Goal: Understand process/instructions

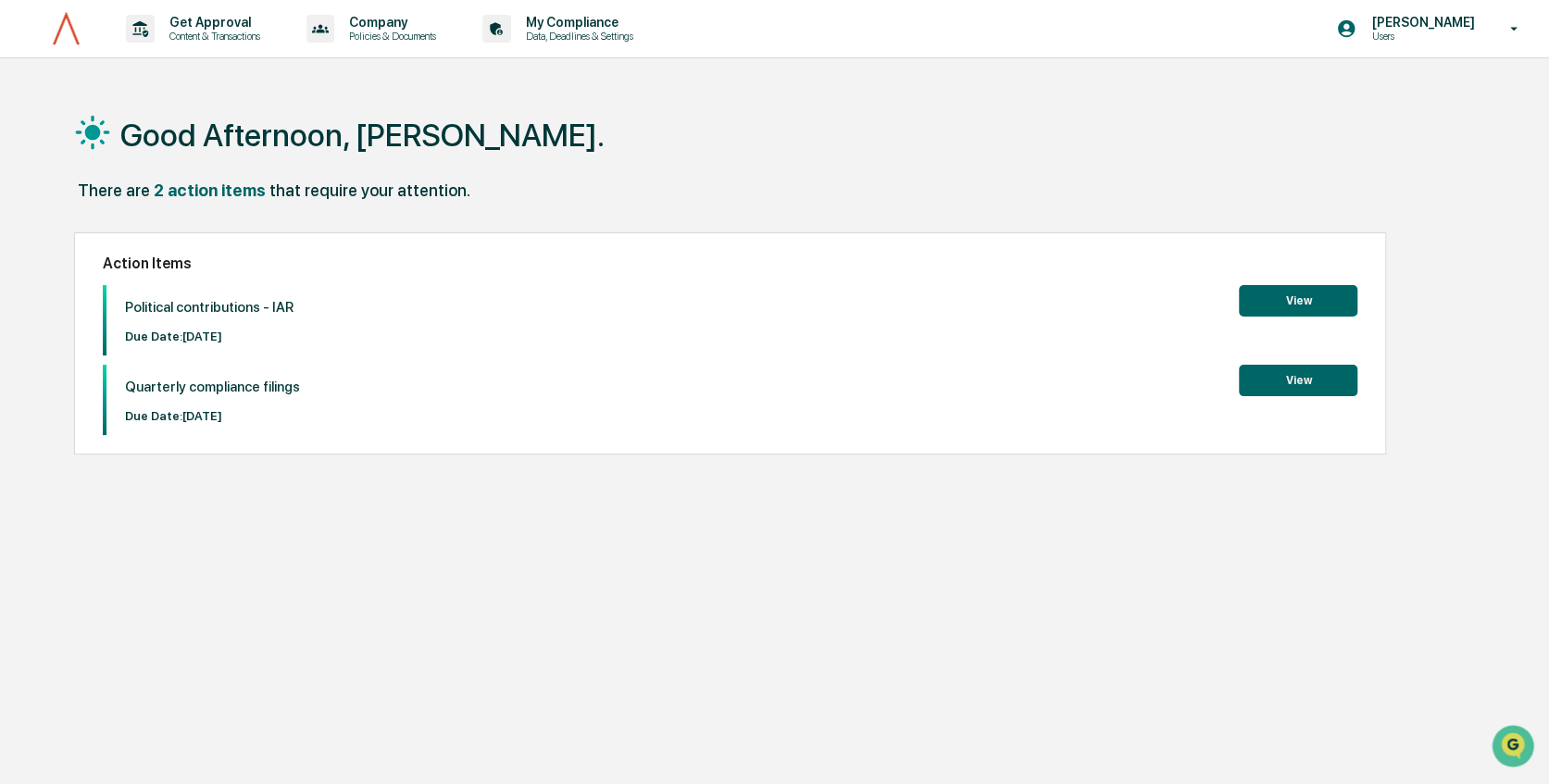
click at [1295, 289] on button "View" at bounding box center [1299, 301] width 118 height 31
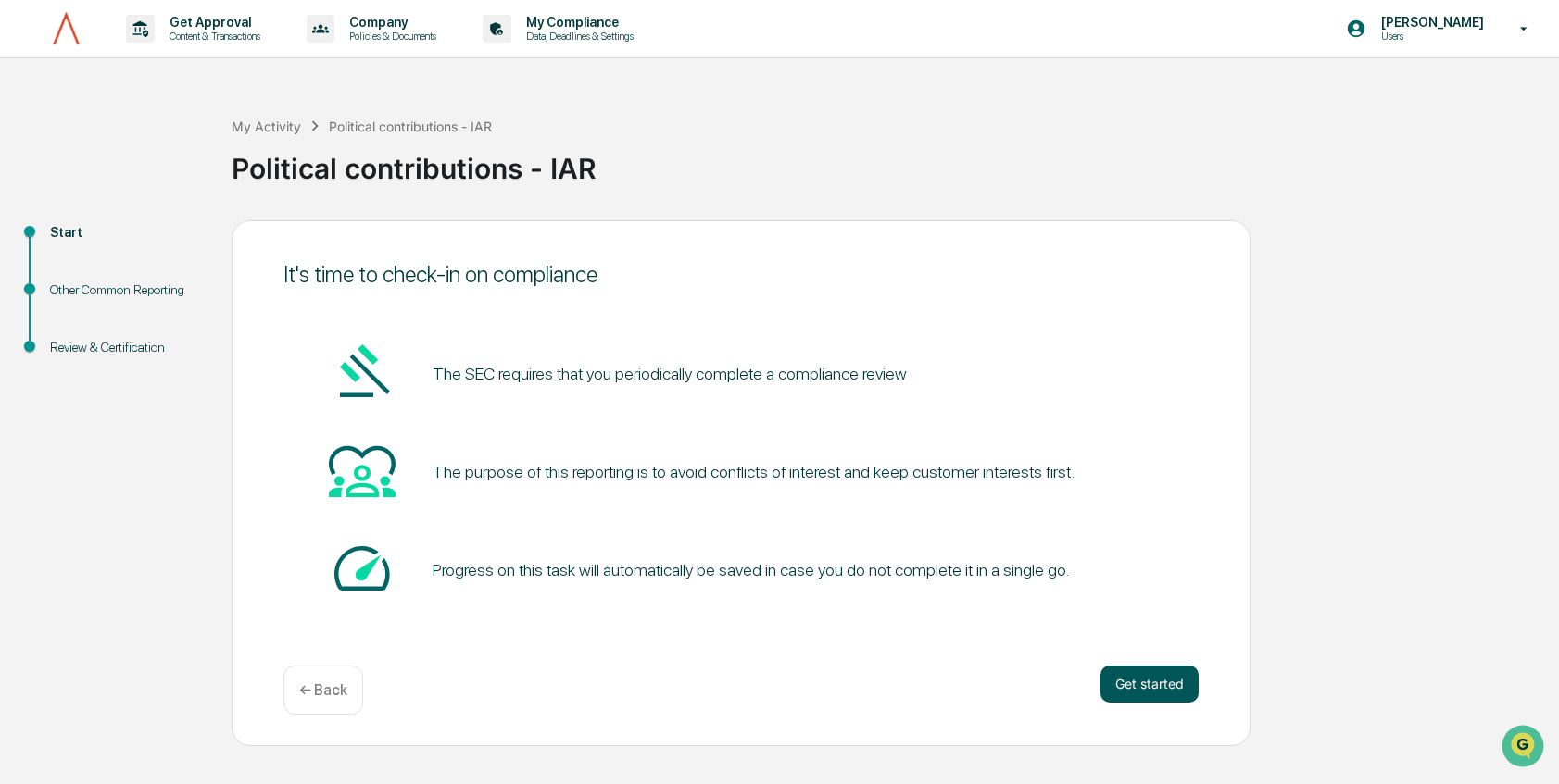
click at [1119, 688] on button "Get started" at bounding box center [1148, 684] width 98 height 37
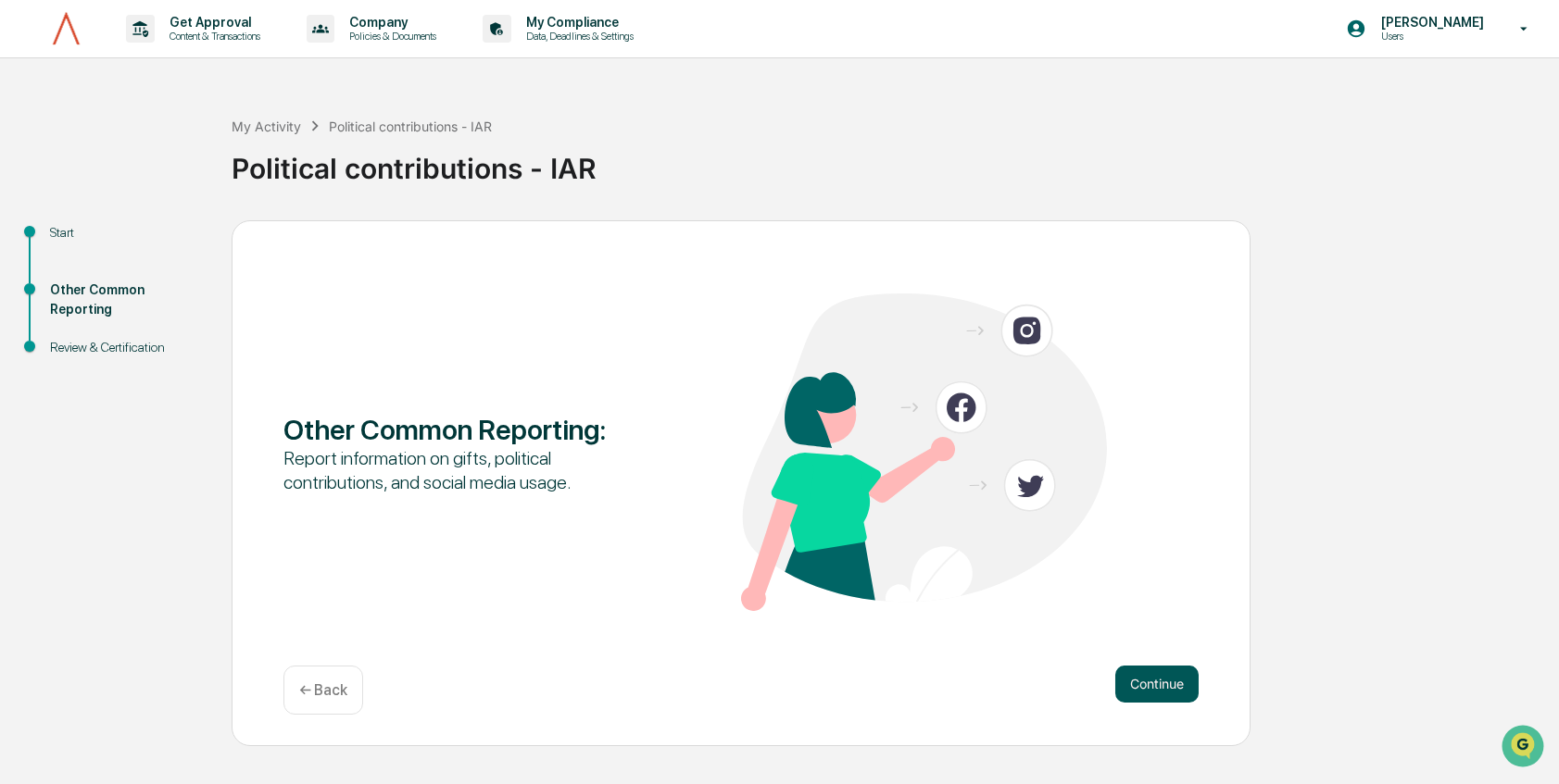
click at [1133, 683] on button "Continue" at bounding box center [1157, 684] width 83 height 37
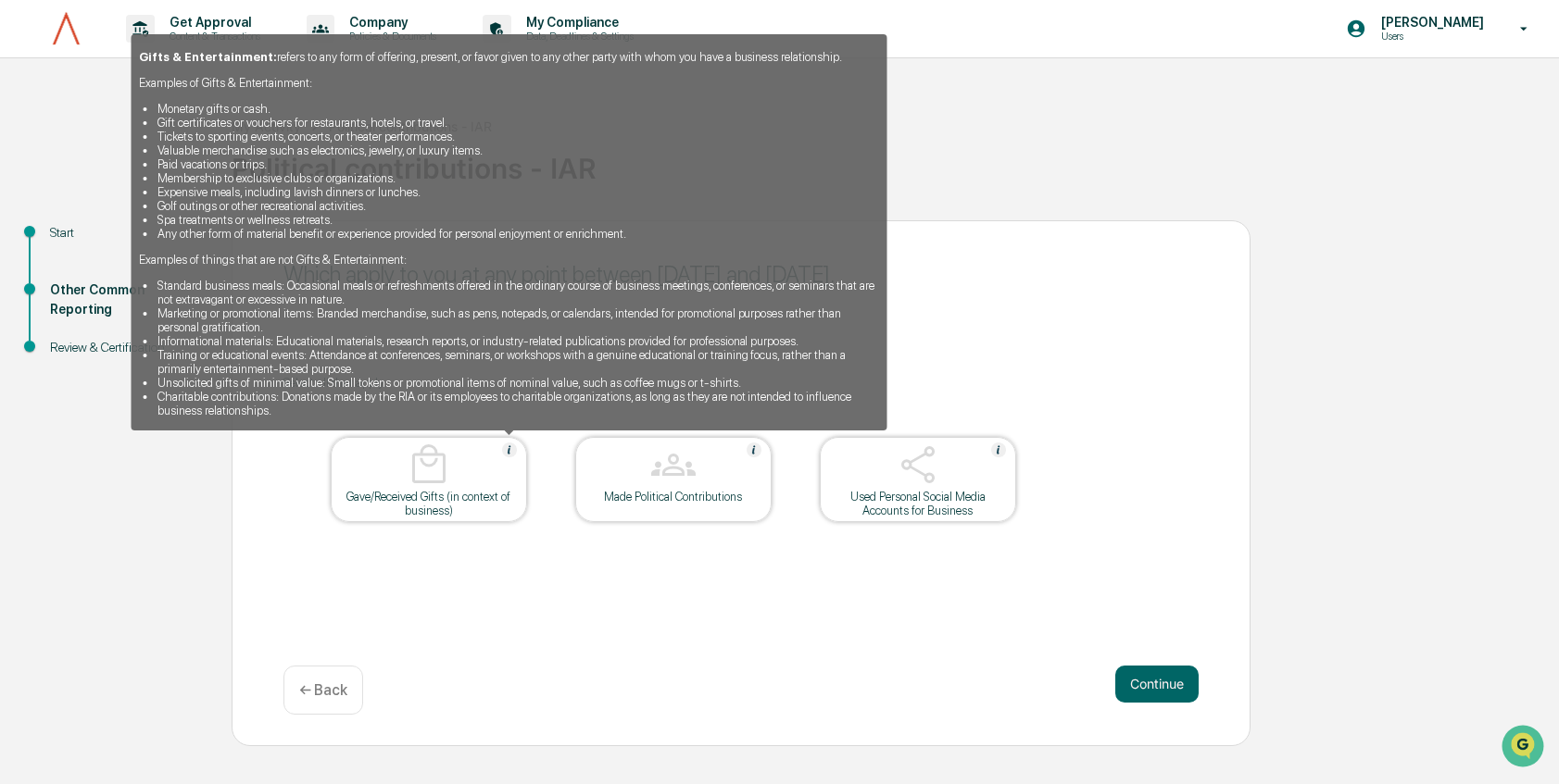
click at [511, 448] on img at bounding box center [509, 449] width 15 height 15
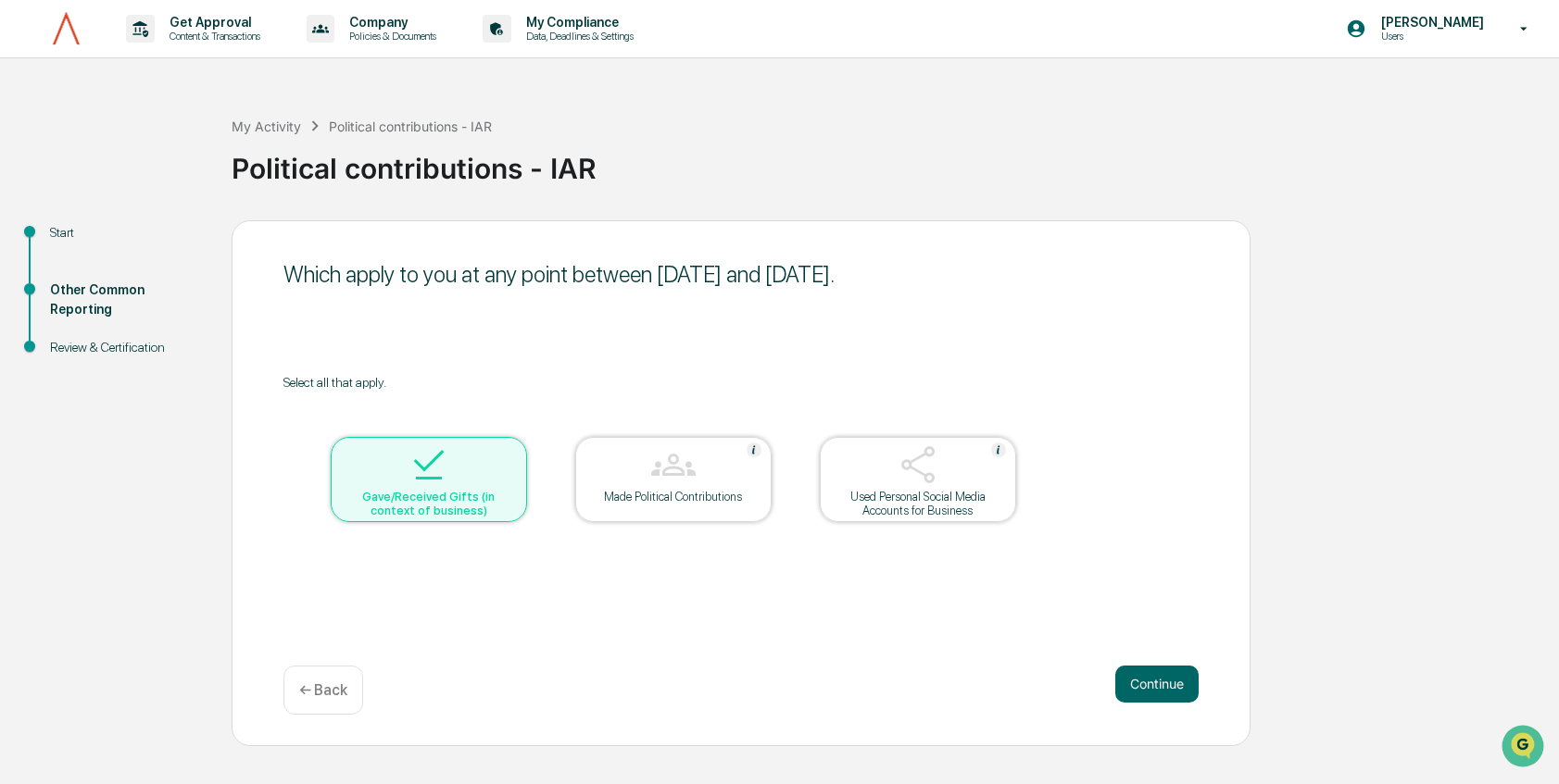
click at [511, 448] on div at bounding box center [428, 466] width 185 height 48
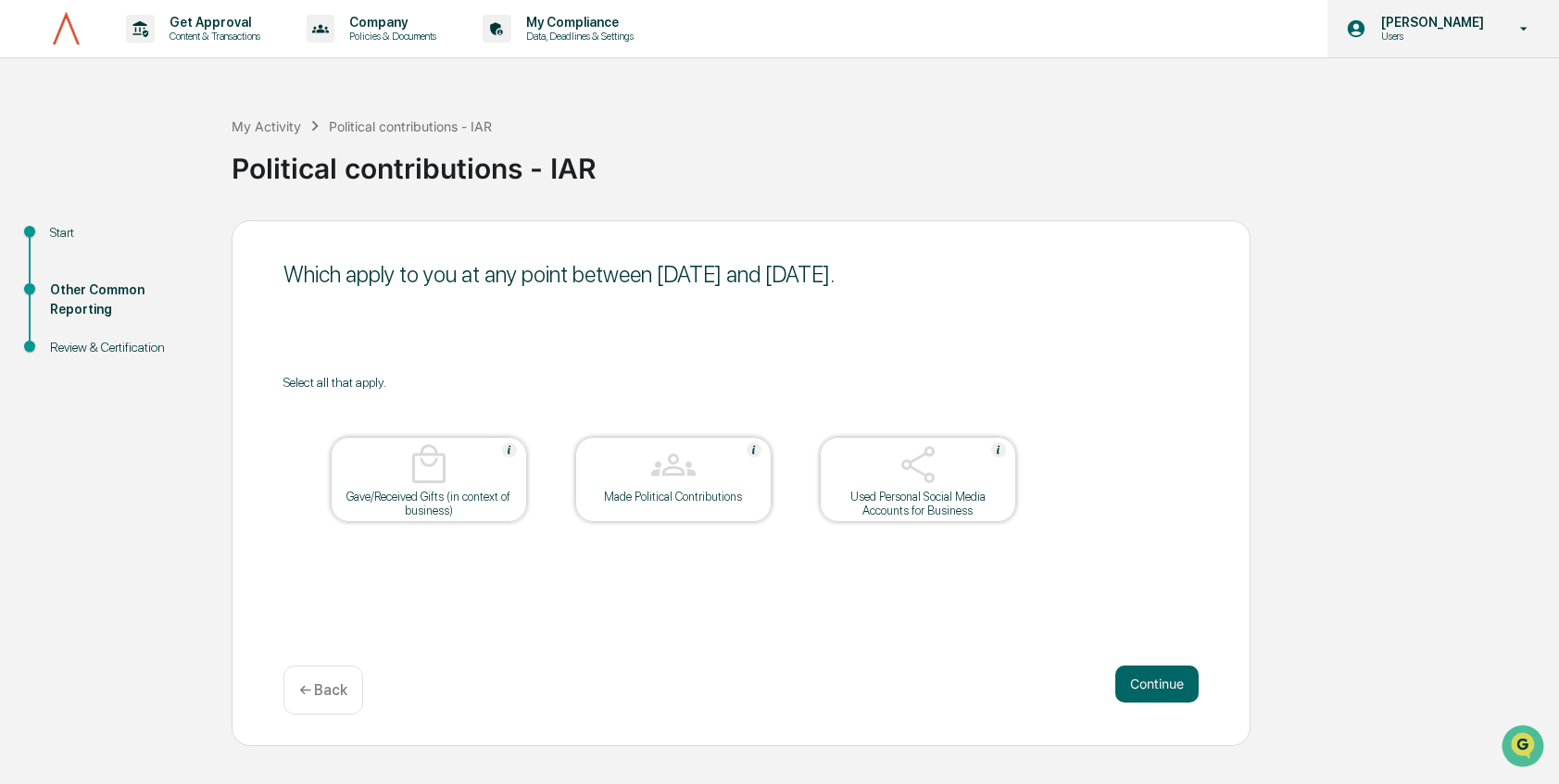
click at [1522, 20] on icon at bounding box center [1523, 29] width 32 height 17
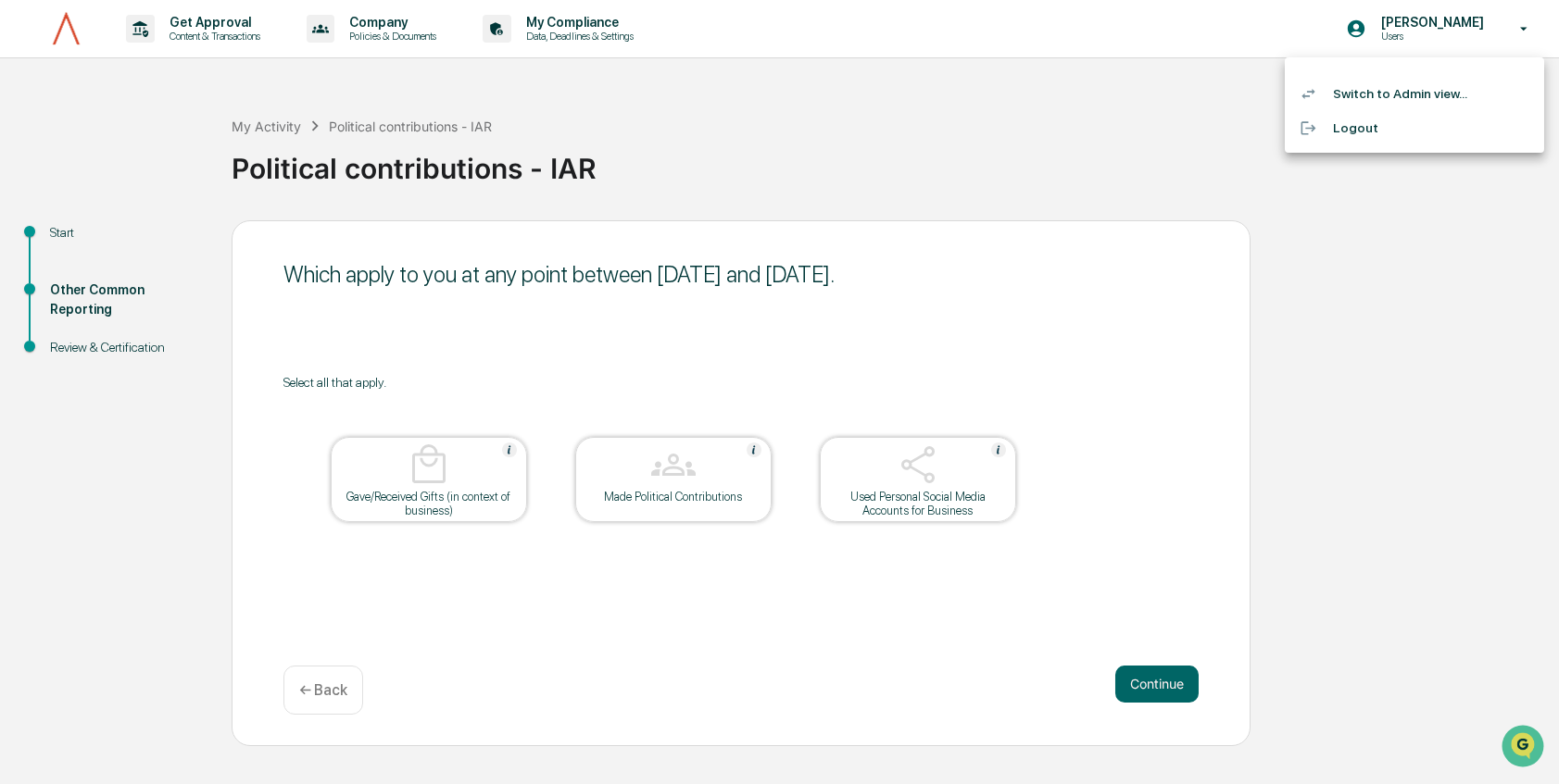
click at [1327, 126] on div at bounding box center [1316, 128] width 33 height 17
